Goal: Task Accomplishment & Management: Complete application form

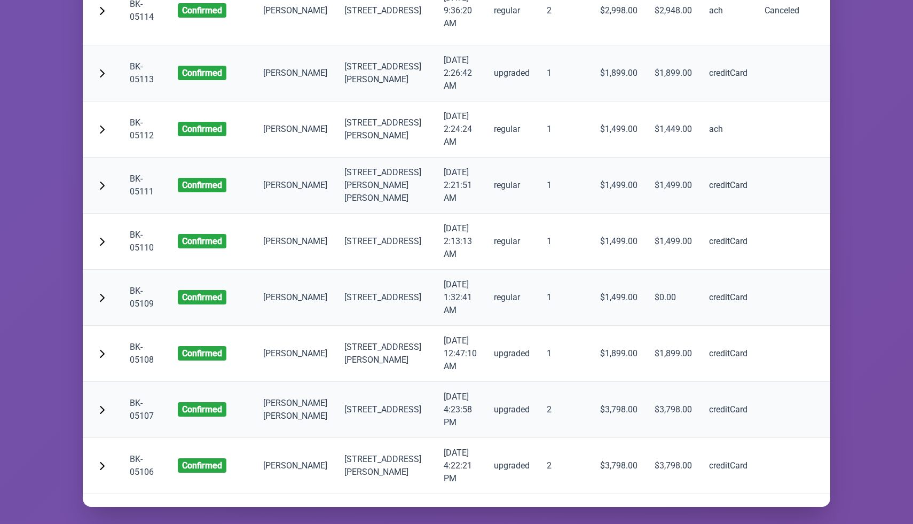
scroll to position [0, 1]
click at [96, 398] on button "button" at bounding box center [101, 408] width 21 height 21
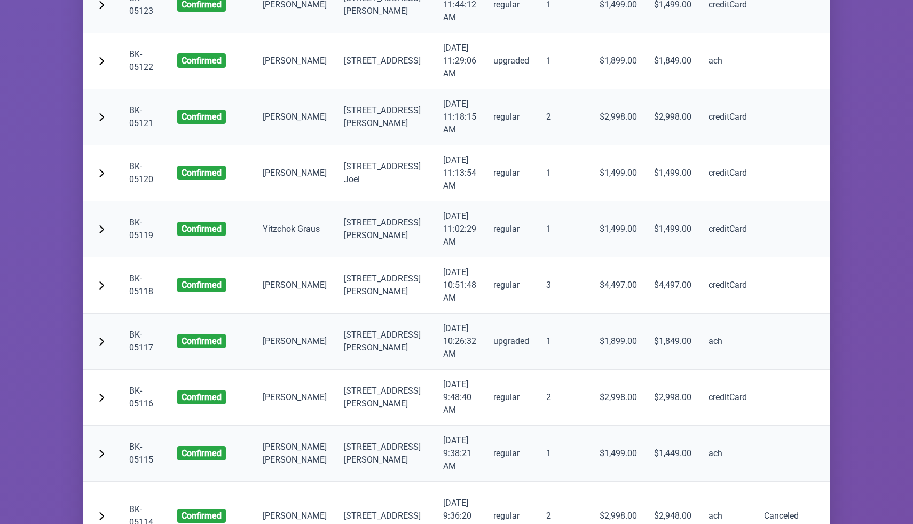
scroll to position [8408, 0]
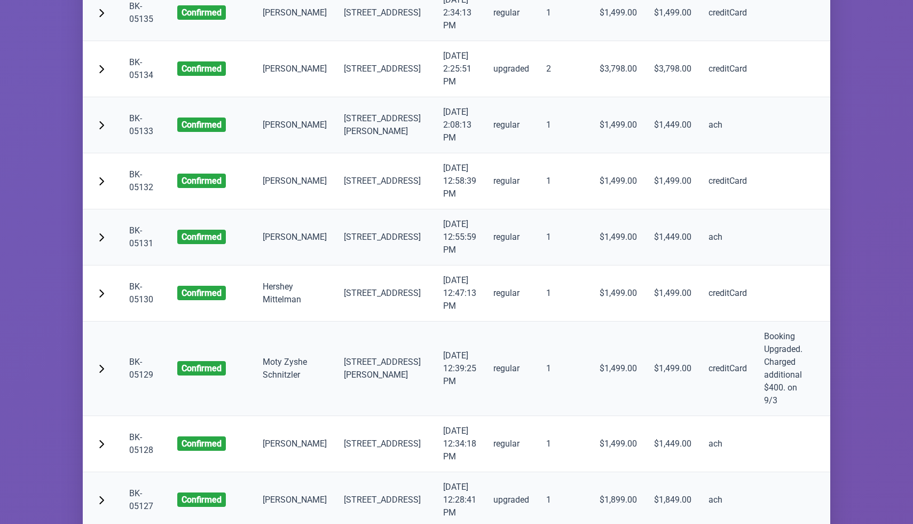
scroll to position [7814, 0]
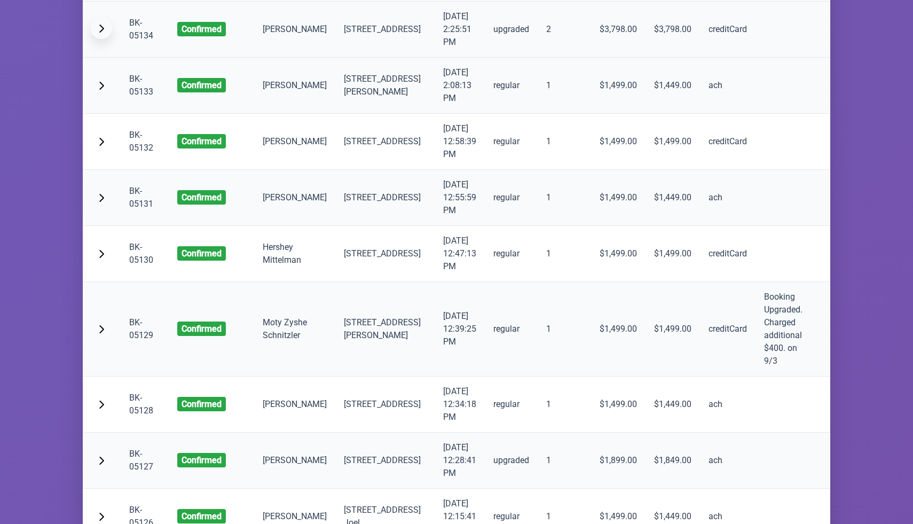
click at [103, 39] on button "button" at bounding box center [101, 28] width 21 height 21
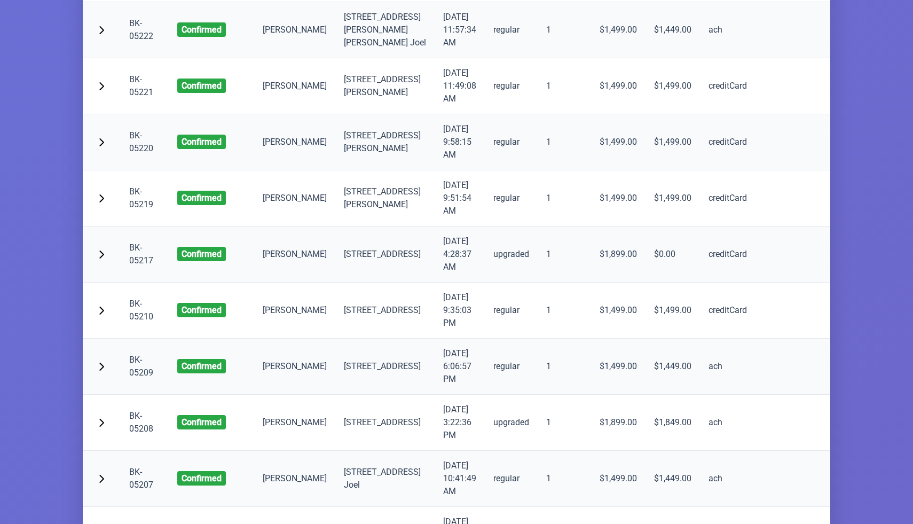
scroll to position [3269, 0]
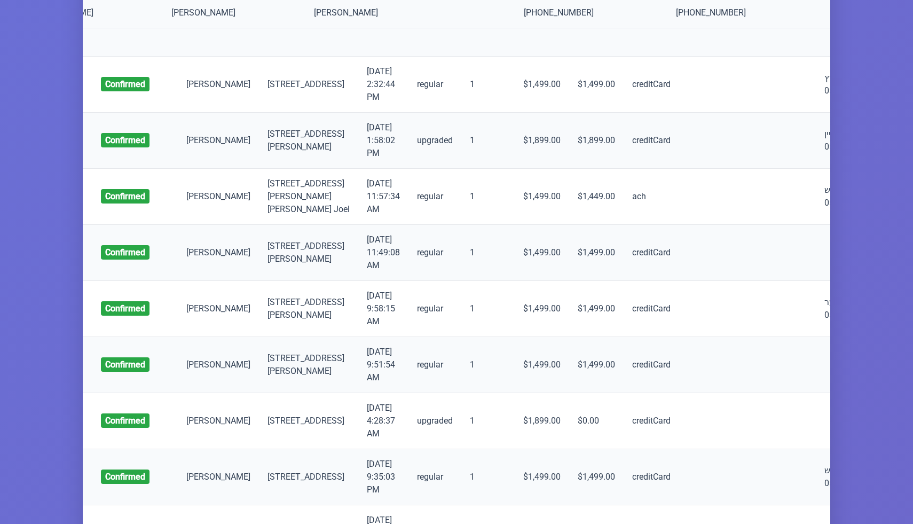
scroll to position [0, 0]
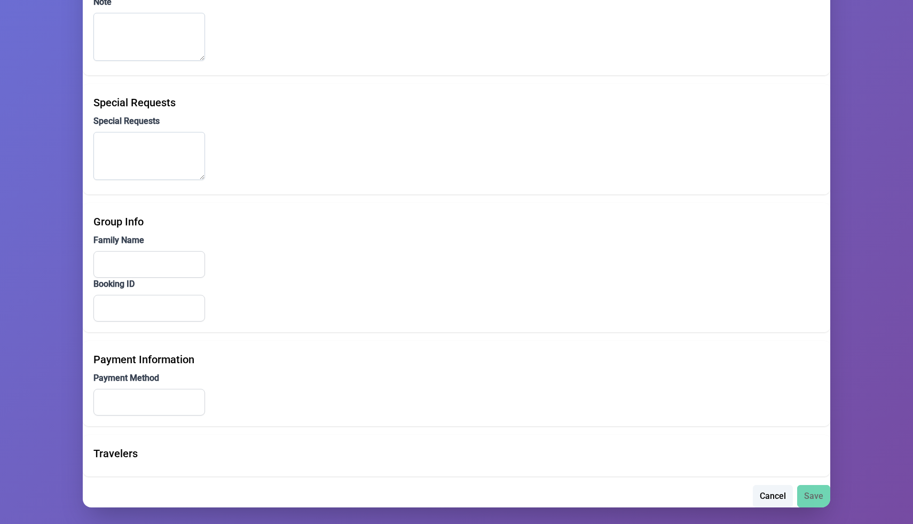
type input "[PERSON_NAME]"
type input "[EMAIL_ADDRESS][DOMAIN_NAME]"
type input "[PHONE_NUMBER]"
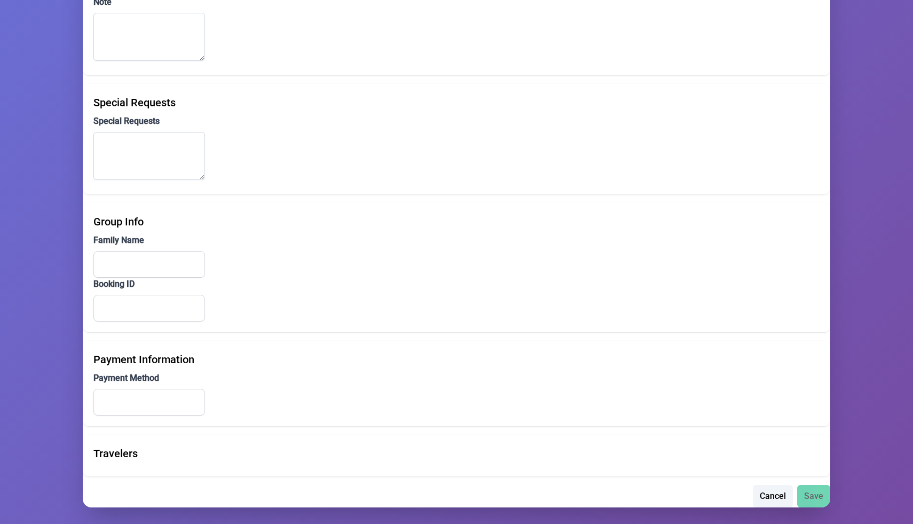
type input "[STREET_ADDRESS]"
type input "103"
type input "Monroe"
type input "NY"
type input "10950"
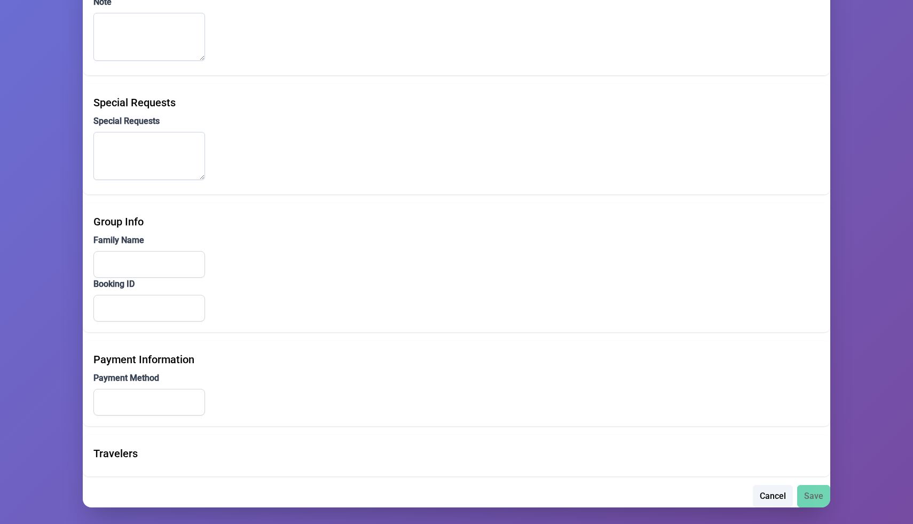
type input "creditCard"
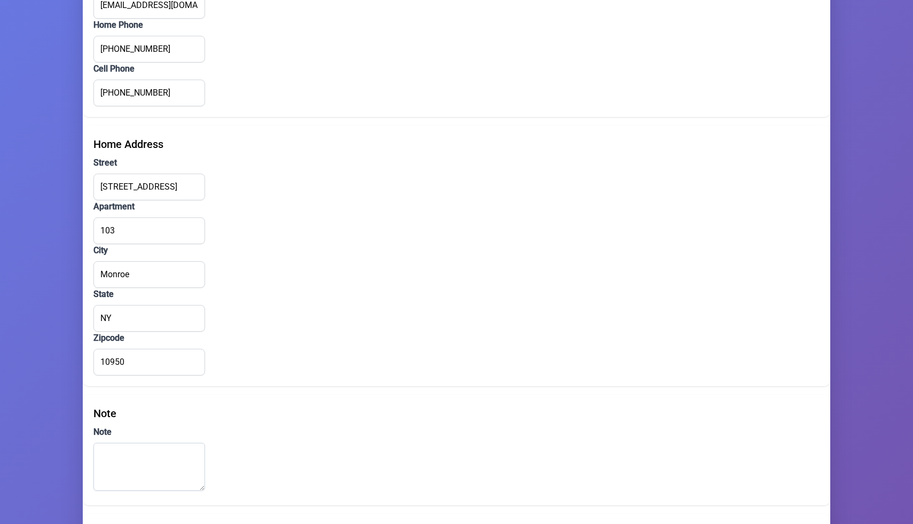
scroll to position [0, 0]
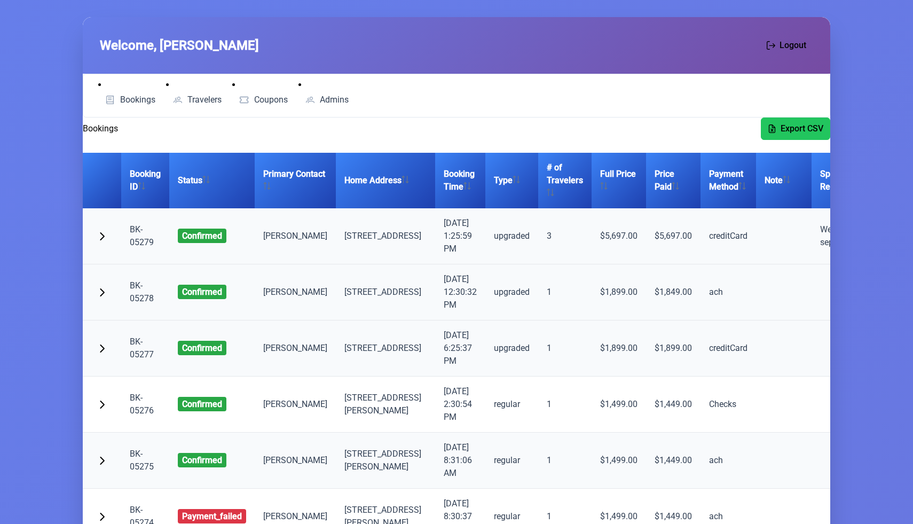
click at [143, 295] on link "BK-05278" at bounding box center [142, 291] width 24 height 23
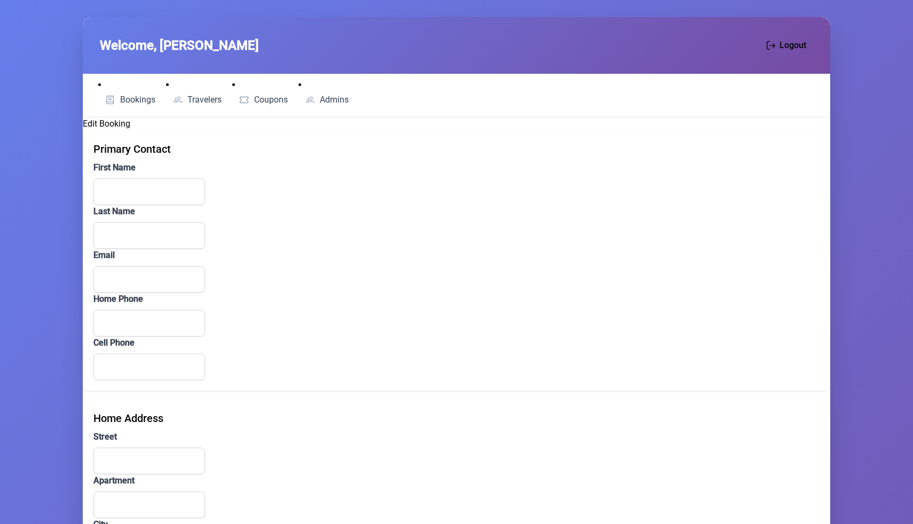
type input "[PERSON_NAME]"
type input "[EMAIL_ADDRESS][DOMAIN_NAME]"
type input "[PHONE_NUMBER]"
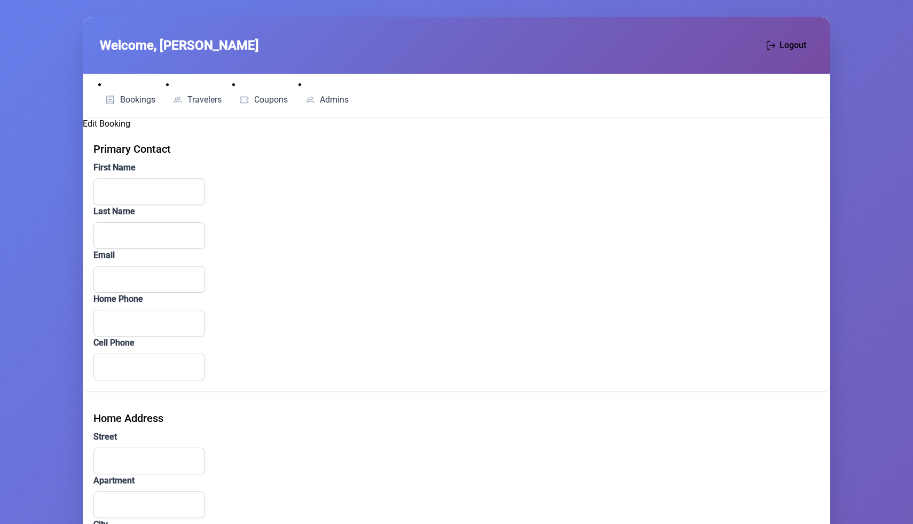
type input "[STREET_ADDRESS]"
type input "[GEOGRAPHIC_DATA]"
type input "NY"
type input "112192331"
type input "ach"
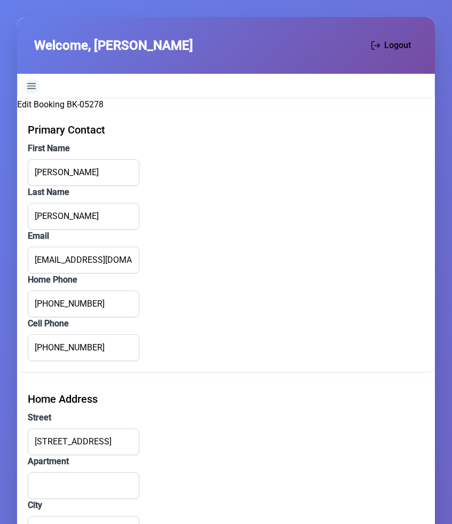
click at [29, 84] on icon "Navigation" at bounding box center [31, 86] width 9 height 9
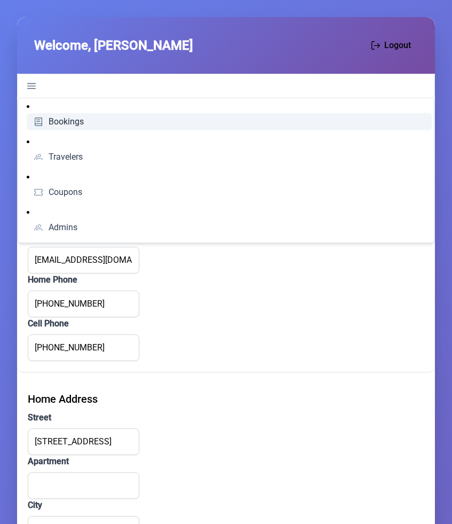
click at [57, 123] on span "Bookings" at bounding box center [66, 122] width 35 height 9
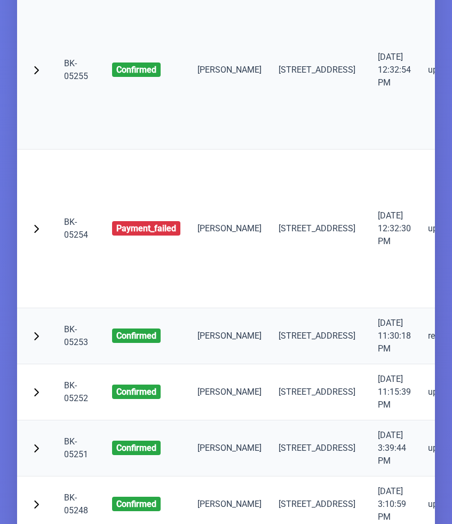
scroll to position [1641, 0]
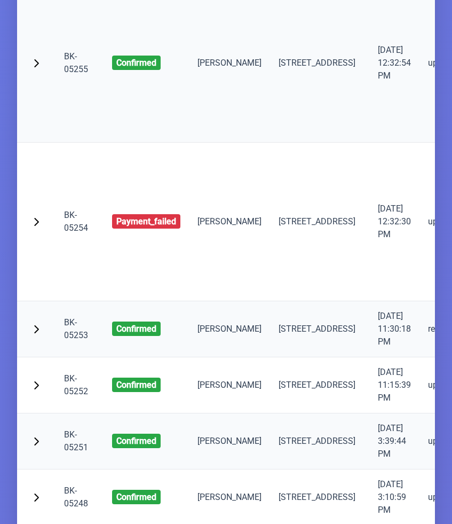
click at [71, 74] on link "BK-05255" at bounding box center [76, 62] width 24 height 23
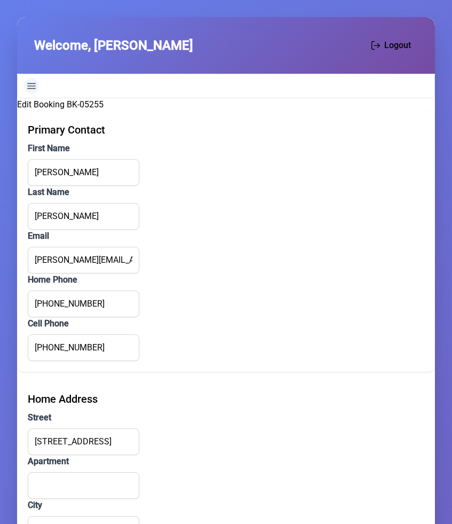
click at [32, 83] on icon "Navigation" at bounding box center [31, 86] width 9 height 6
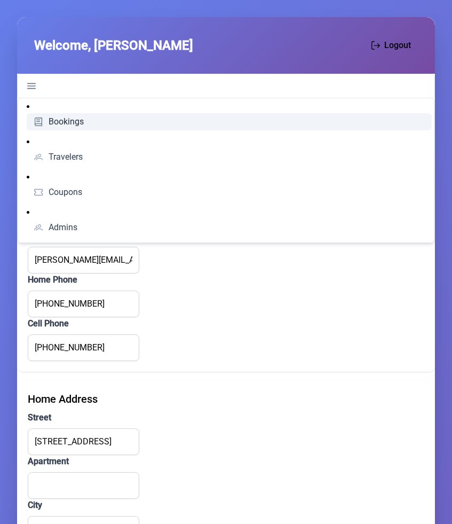
click at [57, 120] on span "Bookings" at bounding box center [66, 122] width 35 height 9
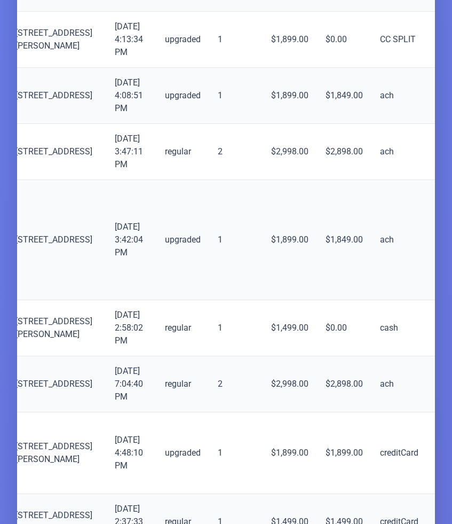
scroll to position [907, 0]
click at [160, 159] on td "regular" at bounding box center [183, 151] width 53 height 56
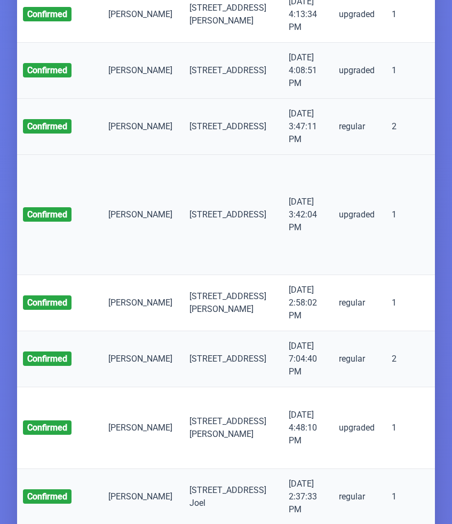
scroll to position [0, 0]
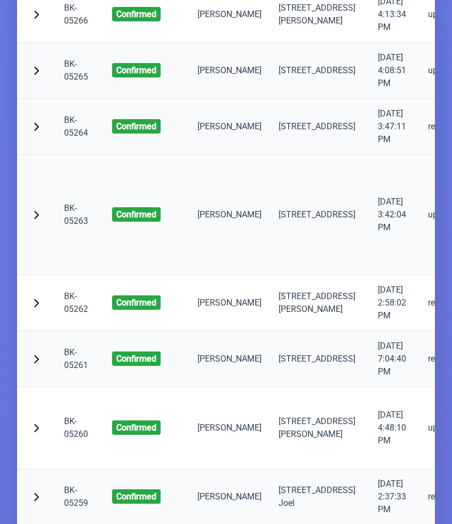
click at [71, 138] on link "BK-05264" at bounding box center [76, 126] width 24 height 23
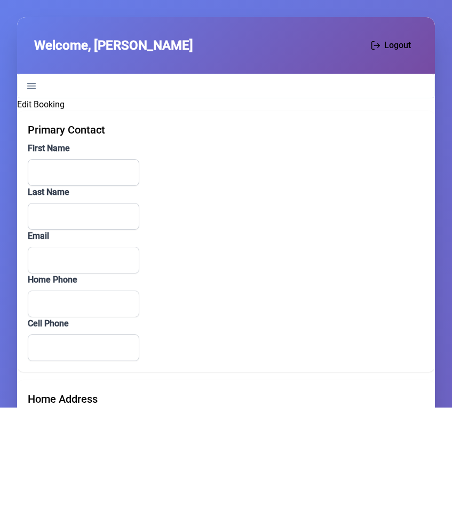
type input "[PERSON_NAME]"
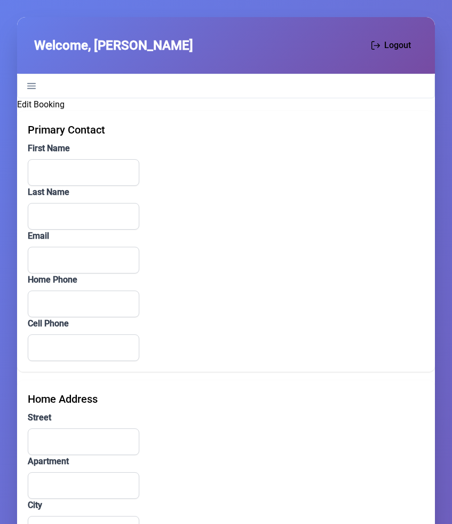
type input "[PERSON_NAME]"
type input "[EMAIL_ADDRESS][DOMAIN_NAME]"
type input "[PHONE_NUMBER]"
type input "[STREET_ADDRESS]"
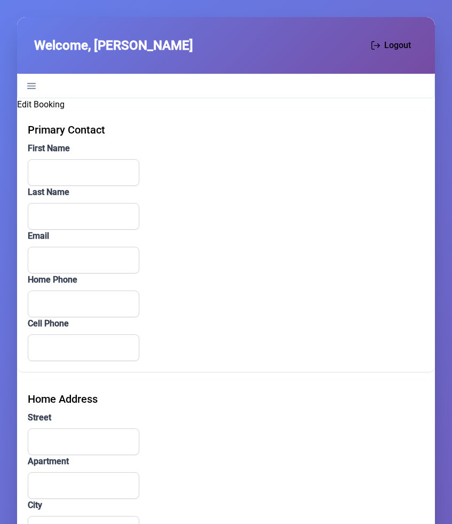
type input "3"
type input "[GEOGRAPHIC_DATA]"
type input "NY"
type input "11219"
type input "שטערן"
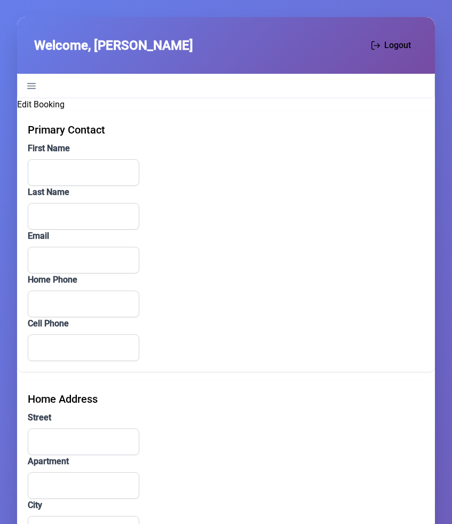
type input "BK-05263"
type input "ach"
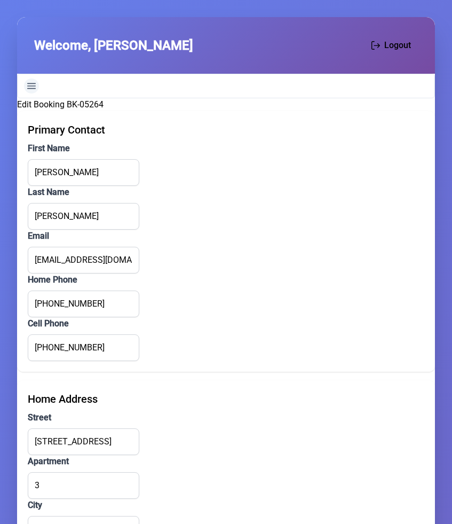
click at [32, 82] on icon "Navigation" at bounding box center [31, 86] width 9 height 9
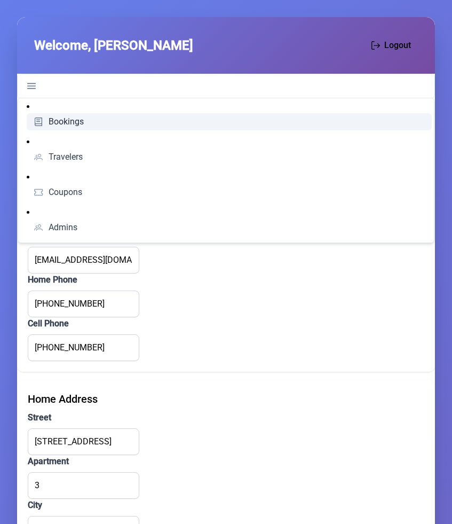
click at [51, 120] on span "Bookings" at bounding box center [66, 122] width 35 height 9
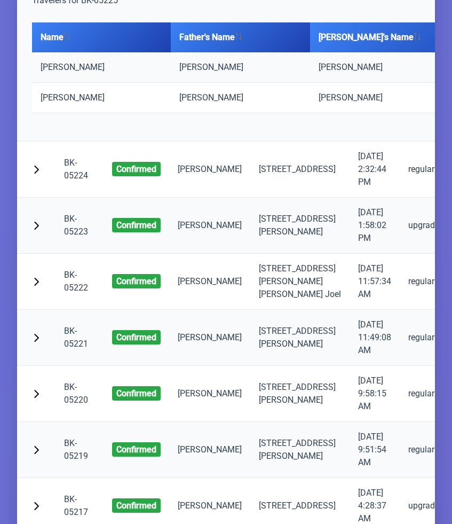
scroll to position [2829, 0]
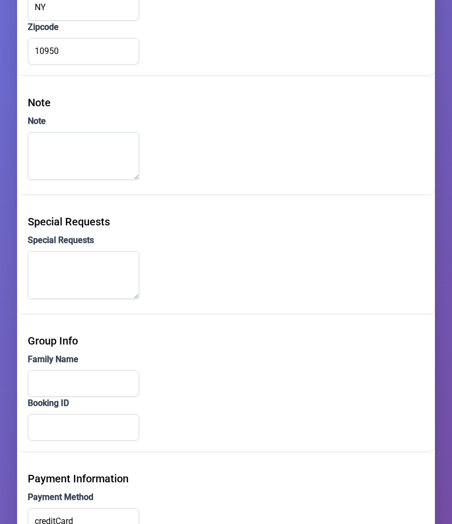
scroll to position [685, 0]
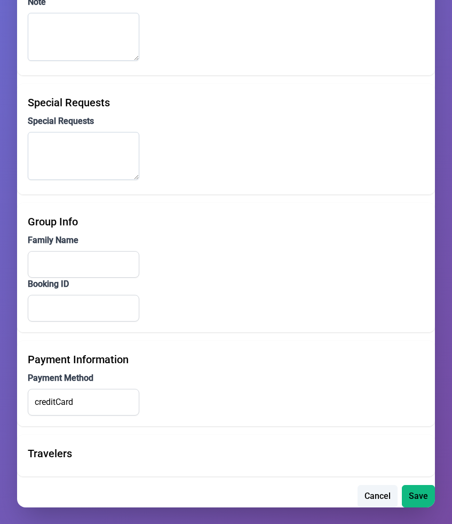
click at [69, 450] on div "Travelers" at bounding box center [226, 453] width 397 height 16
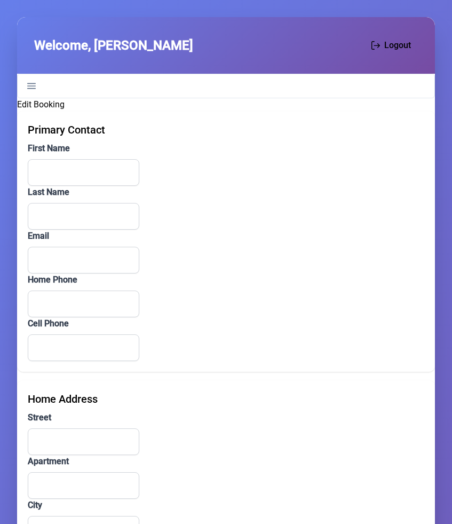
type input "[PERSON_NAME]"
type input "[EMAIL_ADDRESS][DOMAIN_NAME]"
type input "[PHONE_NUMBER]"
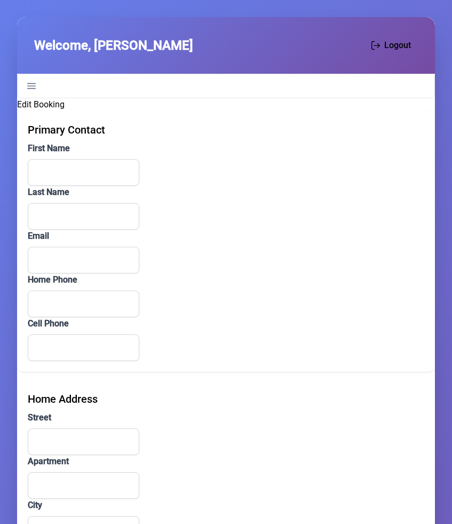
type input "[STREET_ADDRESS]"
type input "103"
type input "Monroe"
type input "NY"
type input "10950"
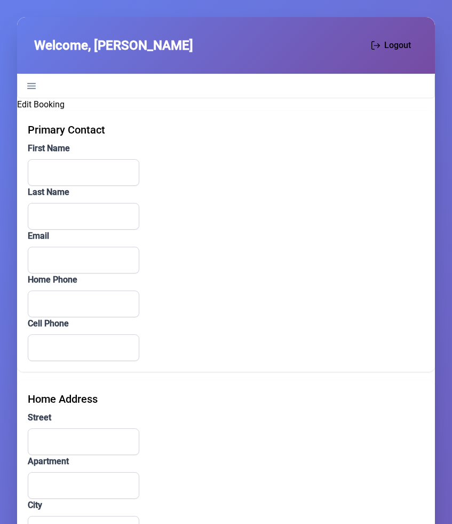
type input "creditCard"
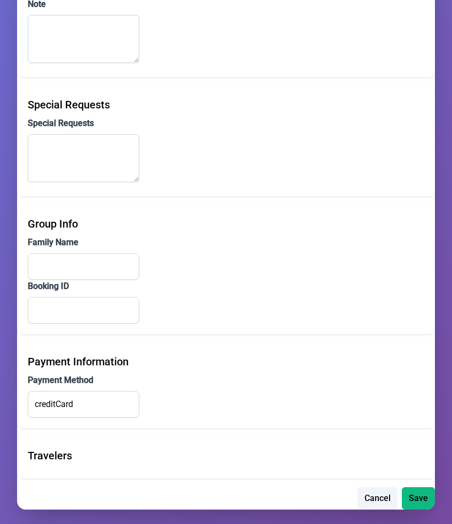
scroll to position [685, 0]
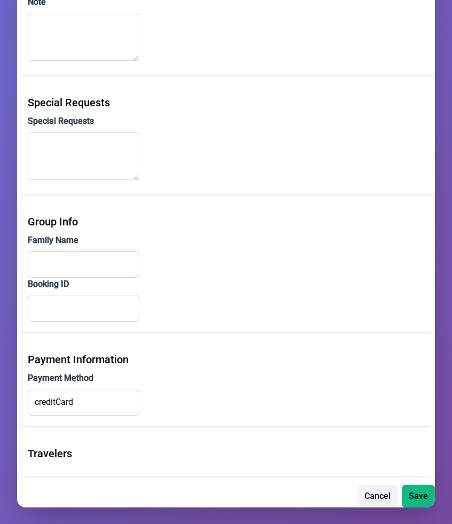
click at [72, 457] on div "Travelers" at bounding box center [226, 453] width 397 height 16
click at [387, 499] on span "Cancel" at bounding box center [378, 495] width 26 height 13
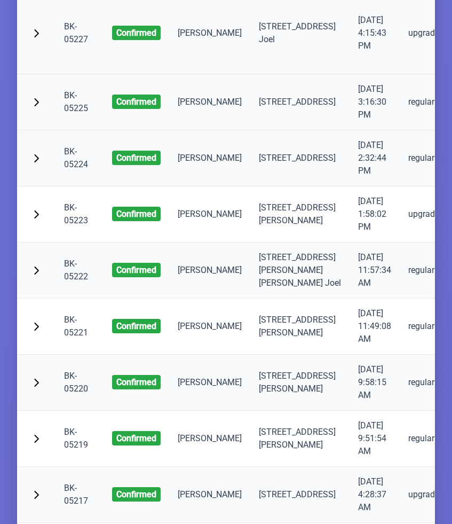
scroll to position [2685, 0]
